Goal: Book appointment/travel/reservation

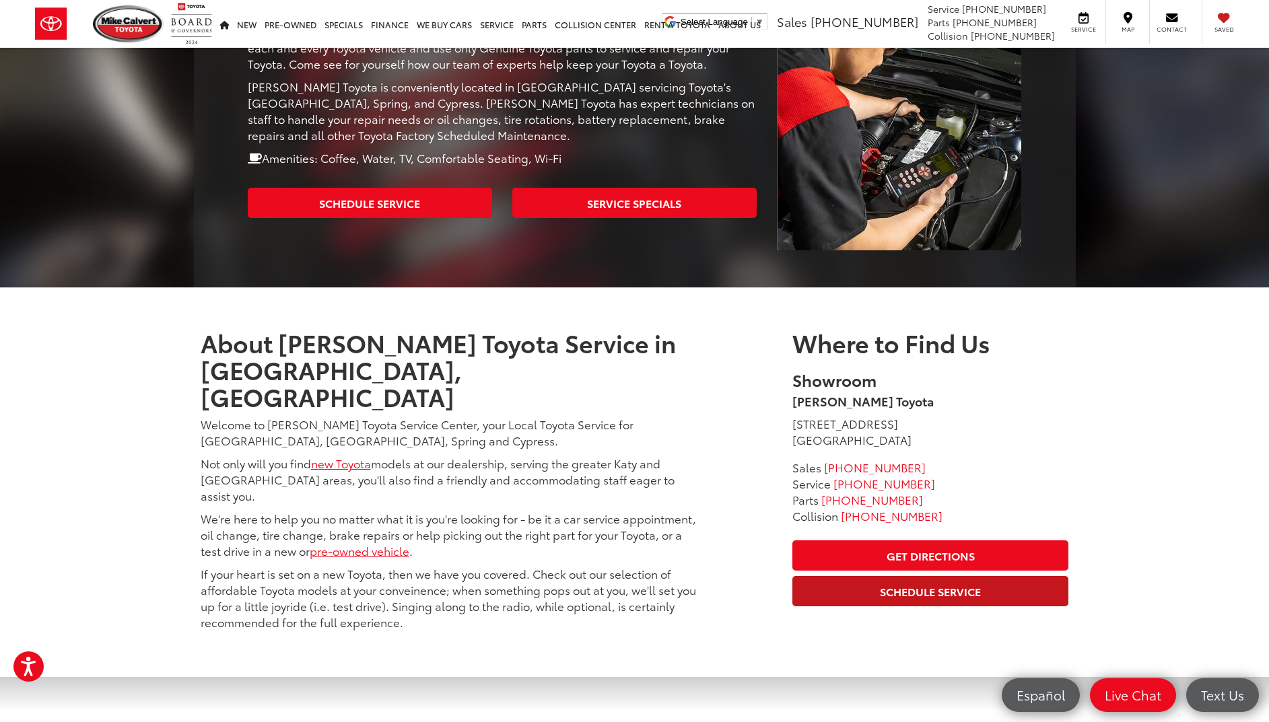
scroll to position [471, 0]
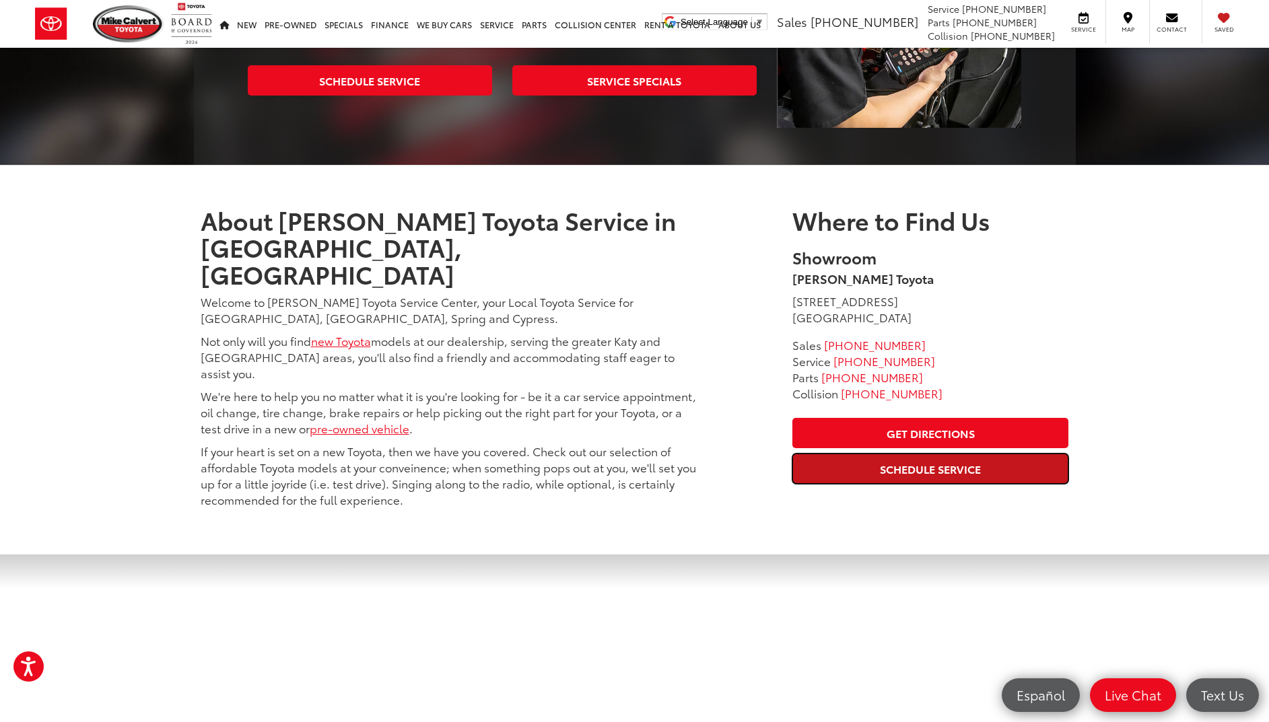
click at [916, 454] on link "Schedule Service" at bounding box center [930, 469] width 276 height 30
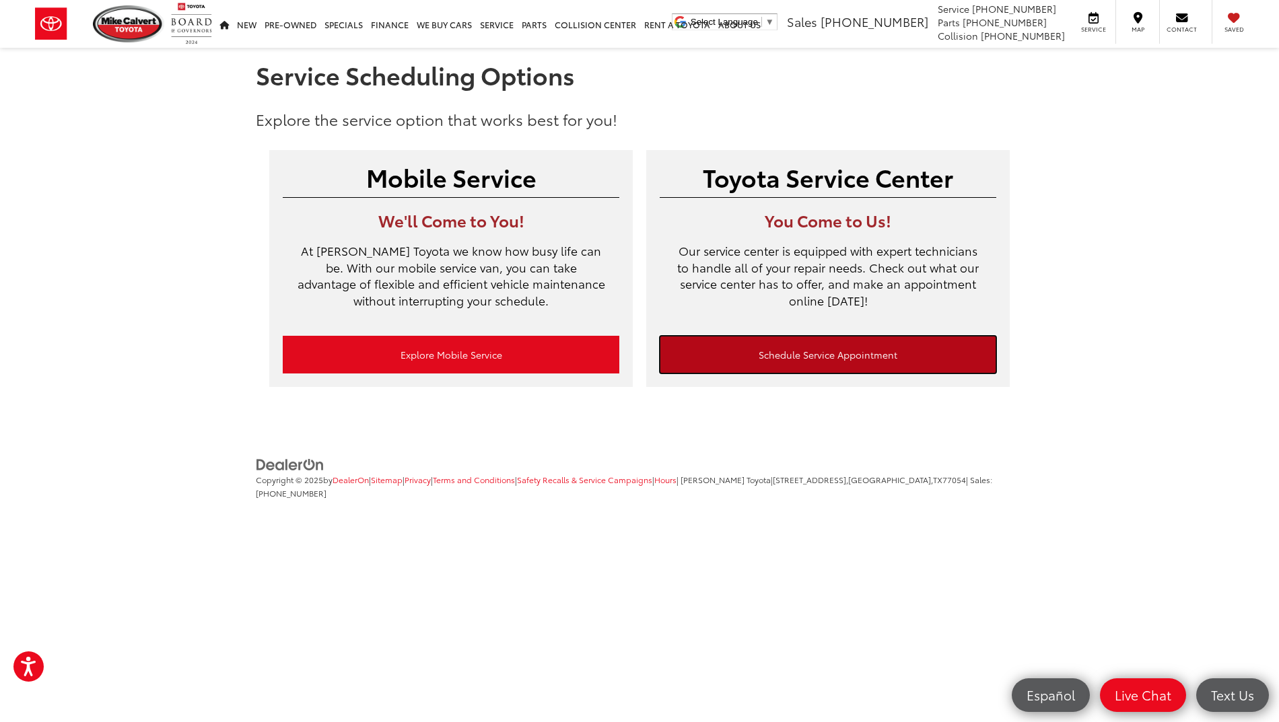
click at [788, 352] on link "Schedule Service Appointment" at bounding box center [828, 355] width 337 height 38
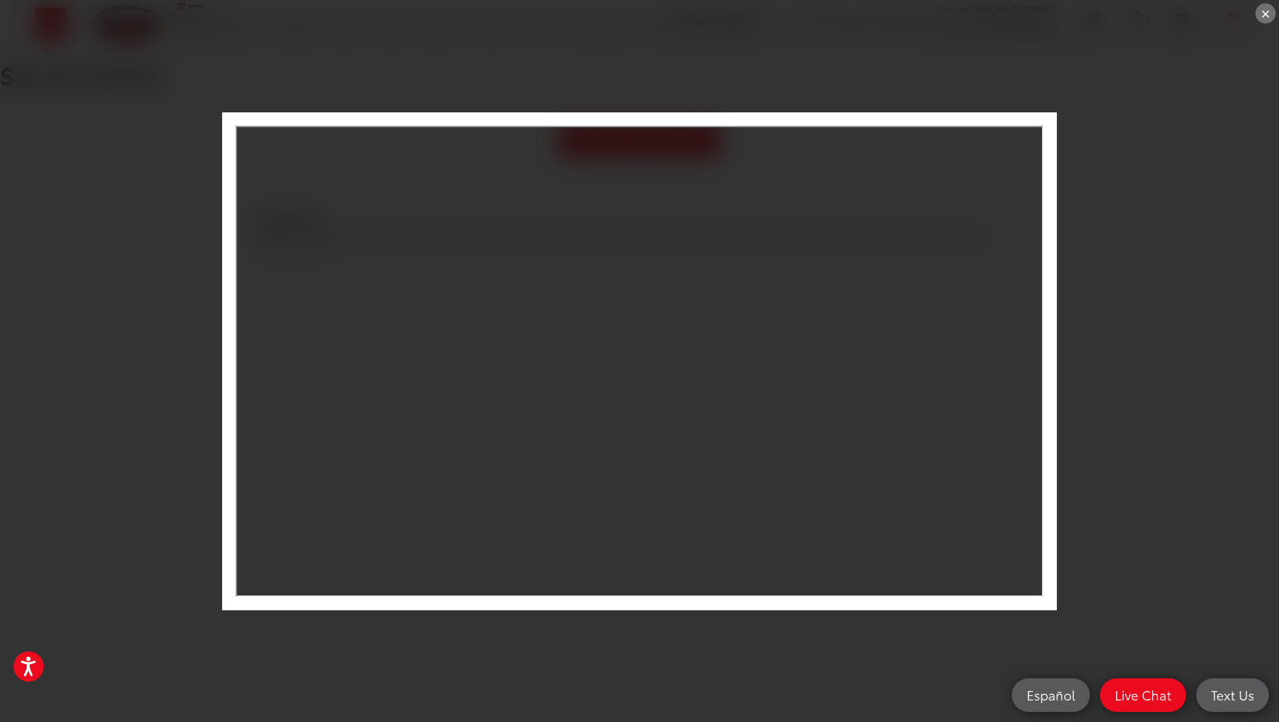
click at [1266, 13] on div "×" at bounding box center [1266, 13] width 20 height 20
